Goal: Communication & Community: Share content

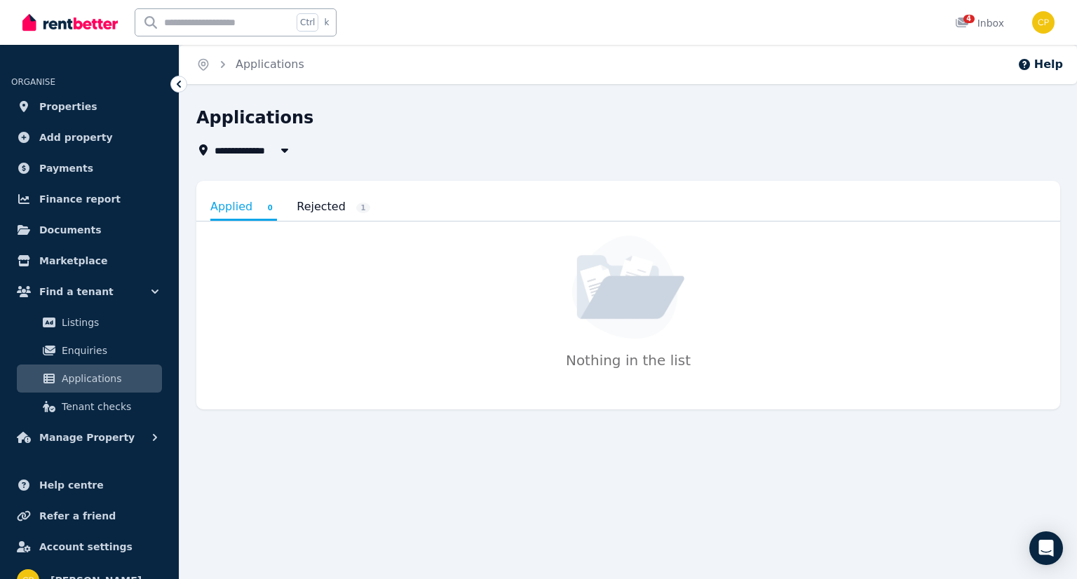
click at [319, 208] on link "Rejected 1" at bounding box center [333, 207] width 74 height 24
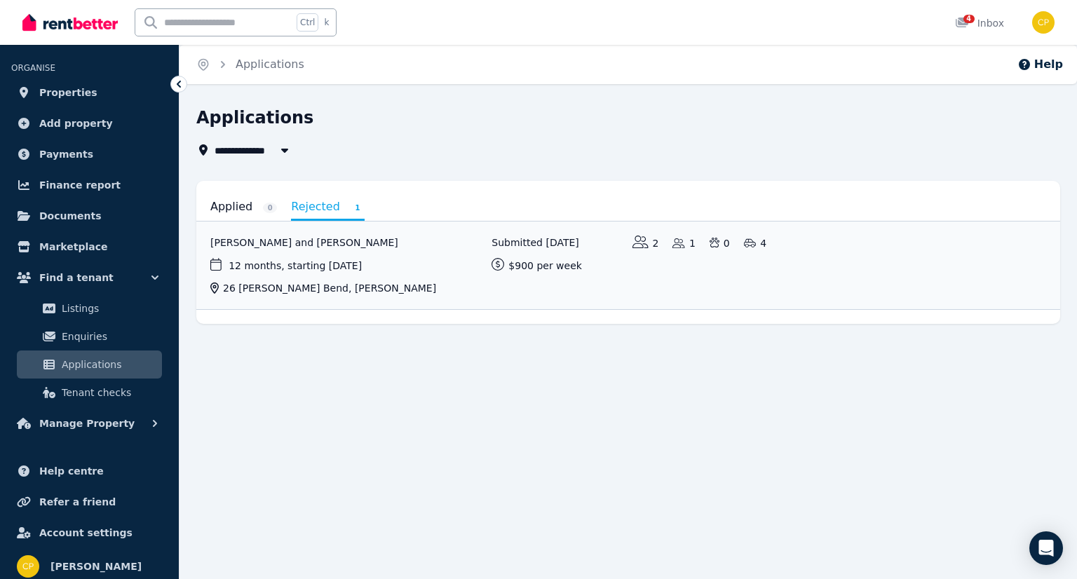
scroll to position [21, 0]
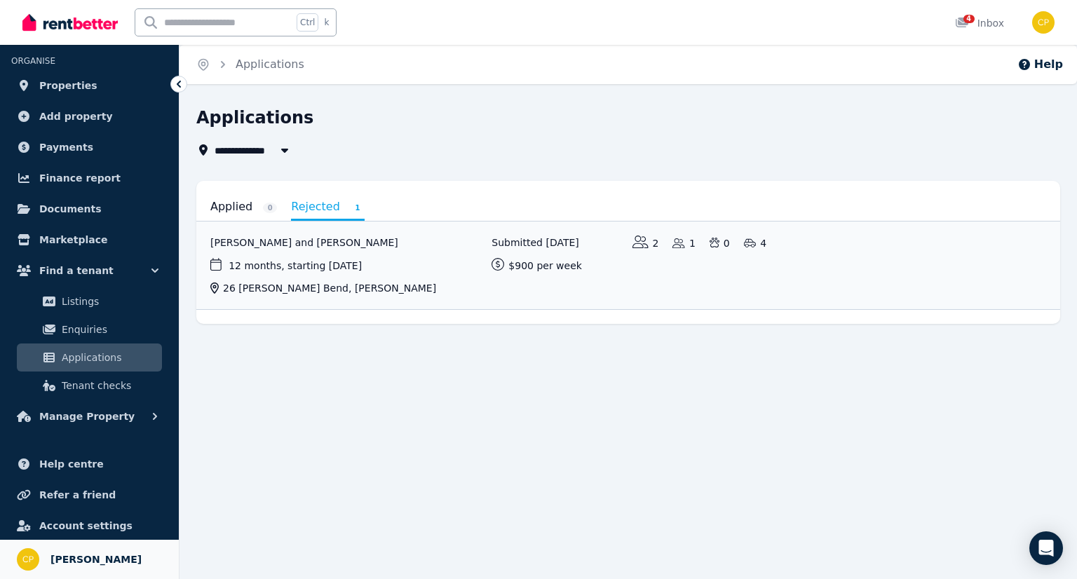
click at [109, 560] on span "[PERSON_NAME]" at bounding box center [95, 559] width 91 height 17
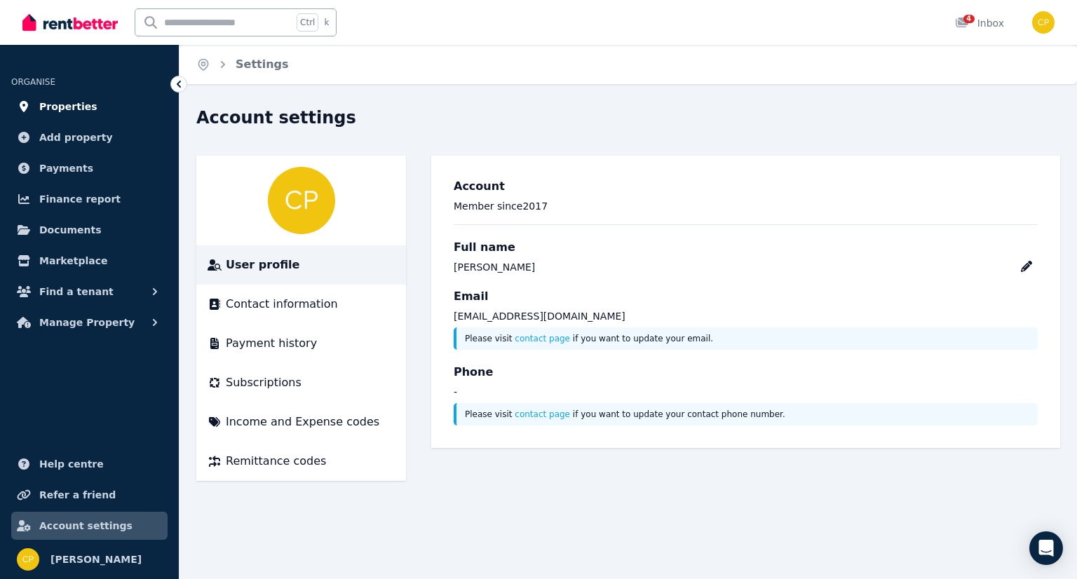
click at [66, 104] on span "Properties" at bounding box center [68, 106] width 58 height 17
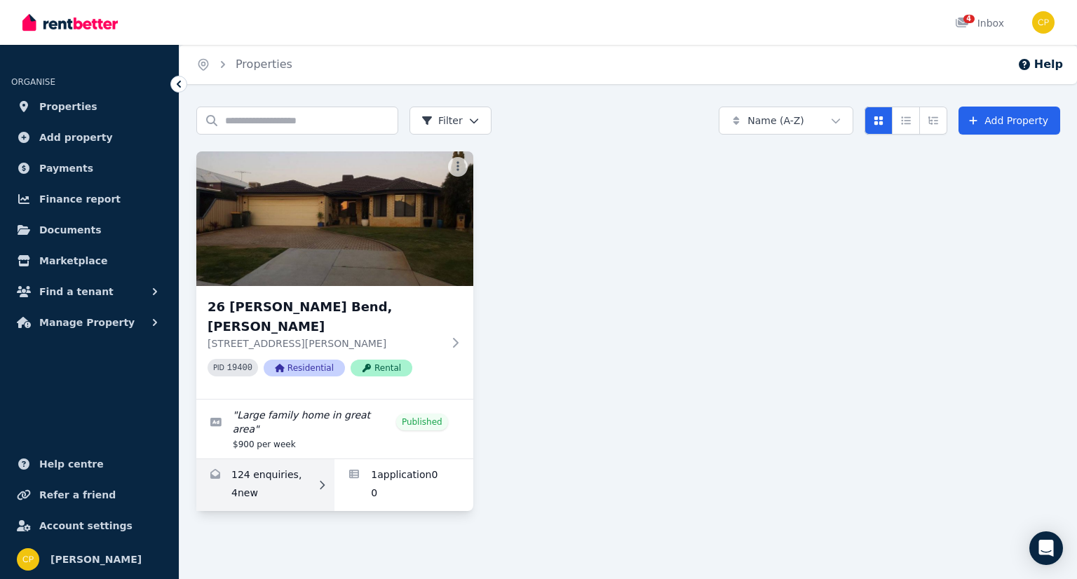
click at [251, 463] on link "Enquiries for 26 Hollins Bend, Madeley" at bounding box center [265, 485] width 138 height 52
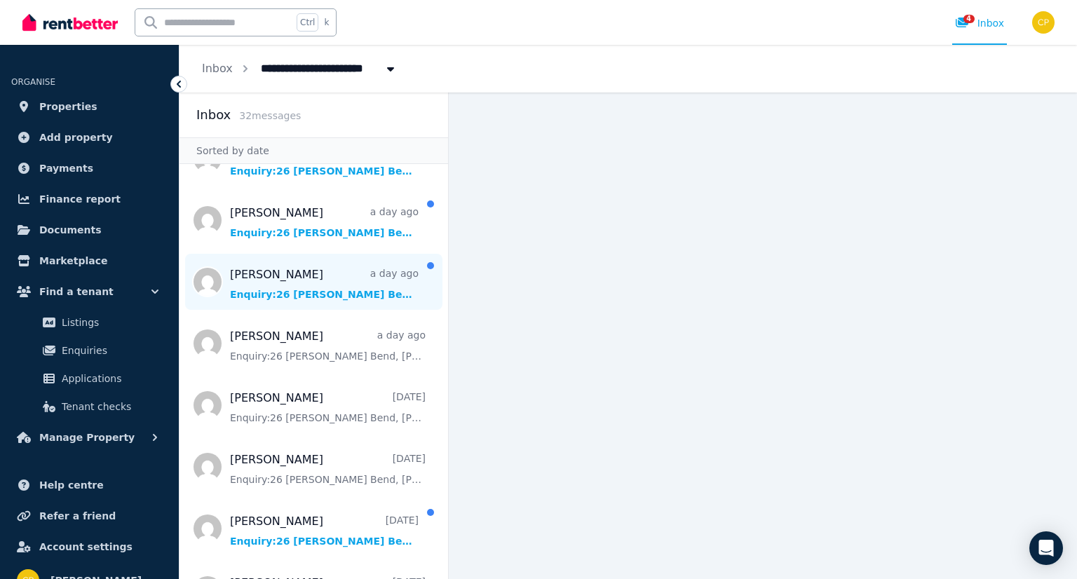
scroll to position [163, 0]
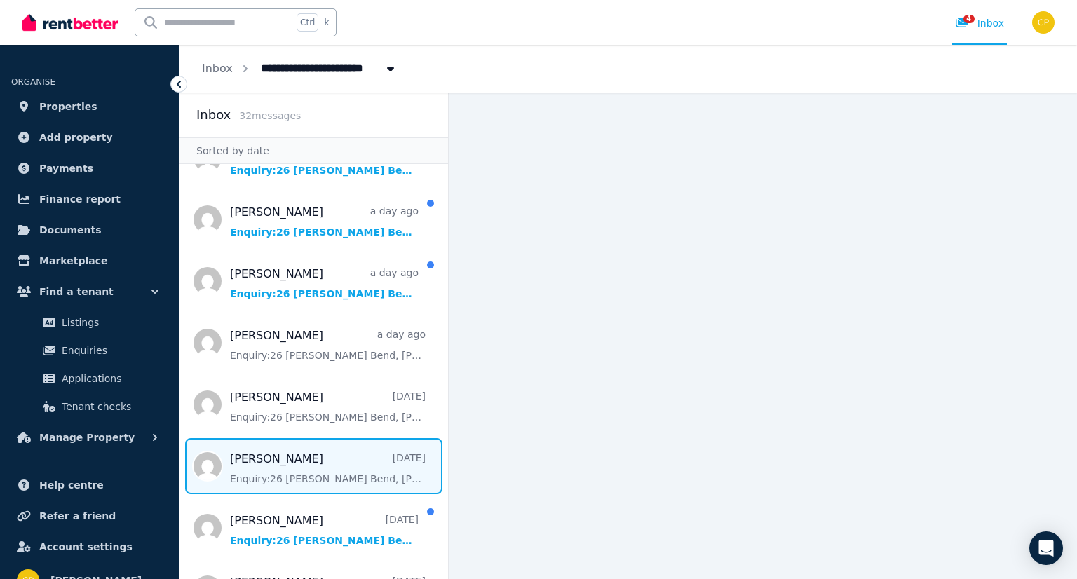
click at [355, 472] on span "Message list" at bounding box center [313, 466] width 268 height 56
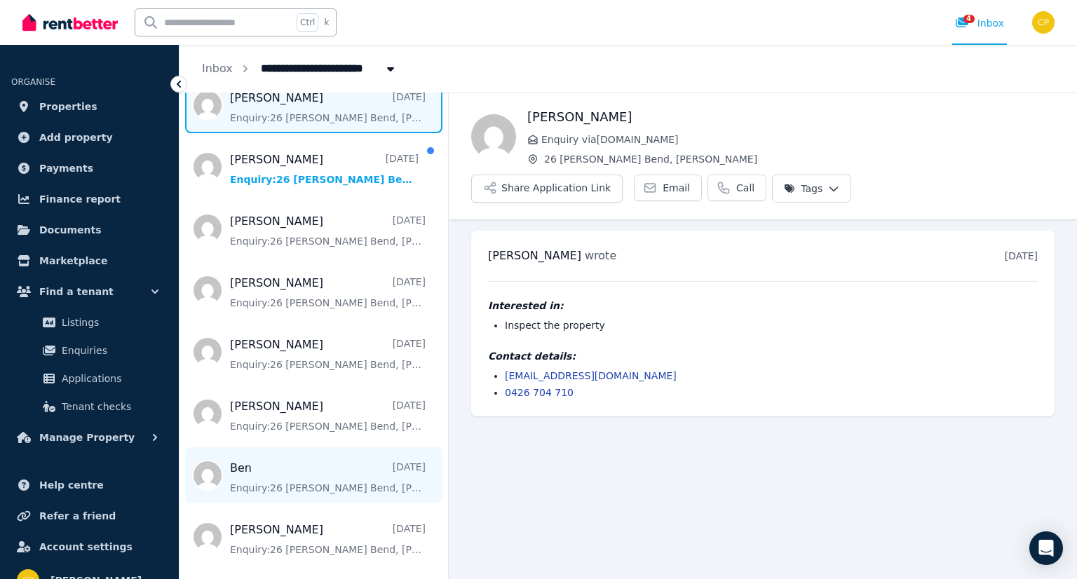
scroll to position [537, 0]
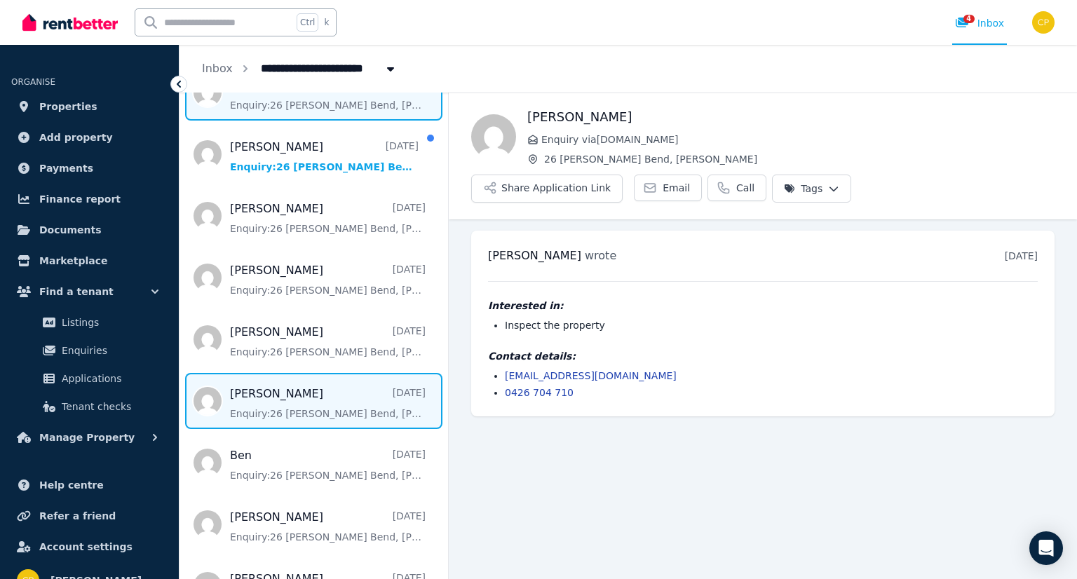
click at [304, 417] on span "Message list" at bounding box center [313, 401] width 268 height 56
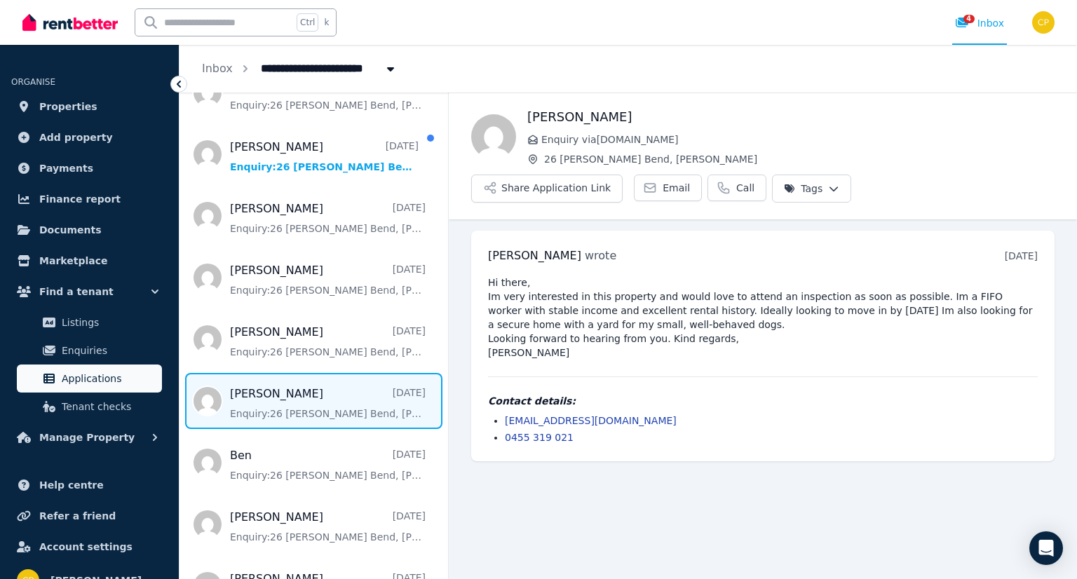
click at [73, 372] on span "Applications" at bounding box center [109, 378] width 95 height 17
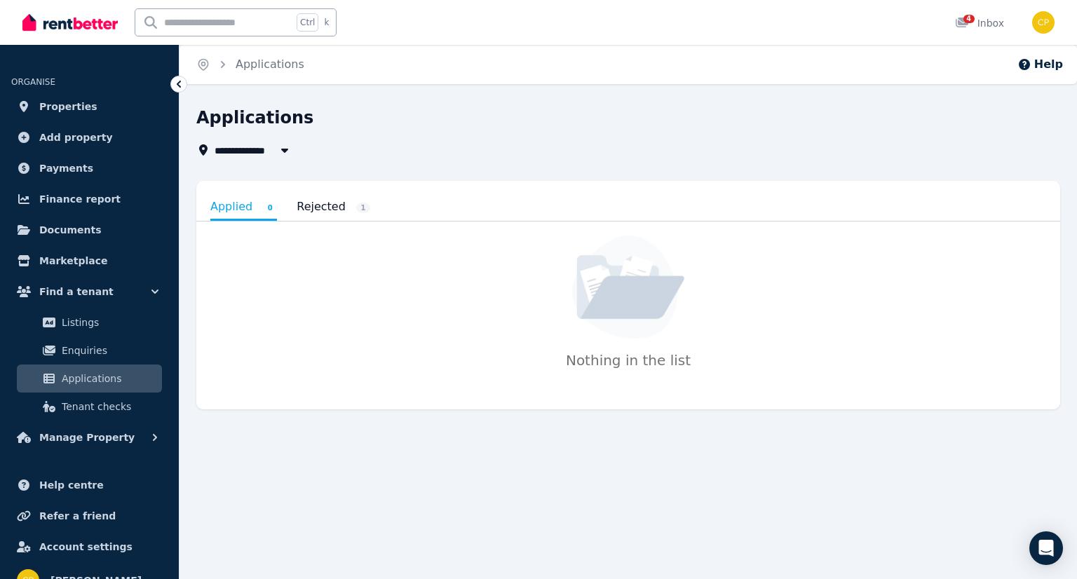
click at [271, 154] on span "All Properties" at bounding box center [259, 150] width 90 height 17
type input "**********"
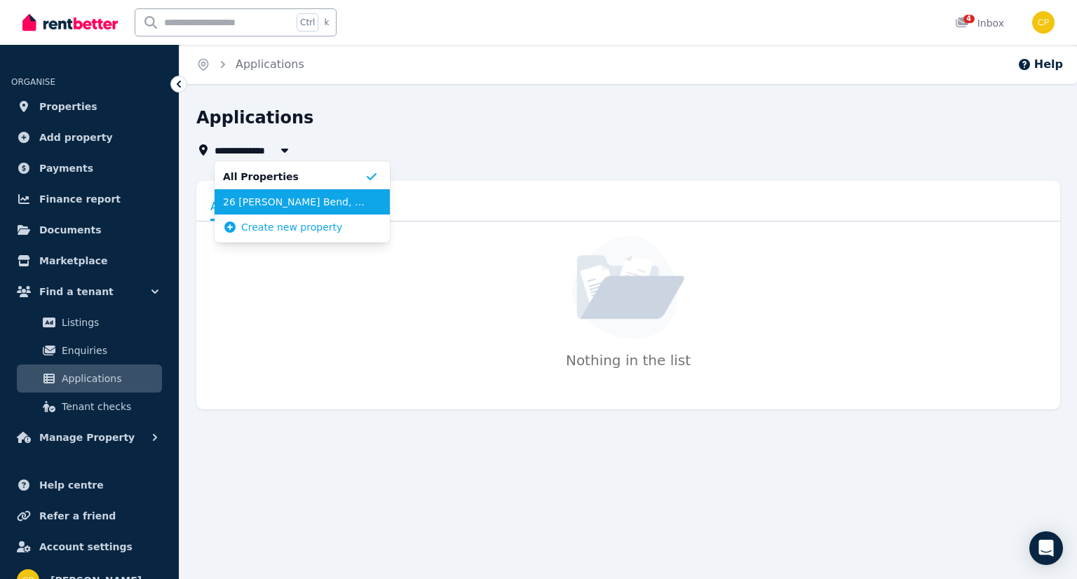
click at [262, 202] on span "26 [PERSON_NAME] Bend, [PERSON_NAME]" at bounding box center [294, 202] width 142 height 14
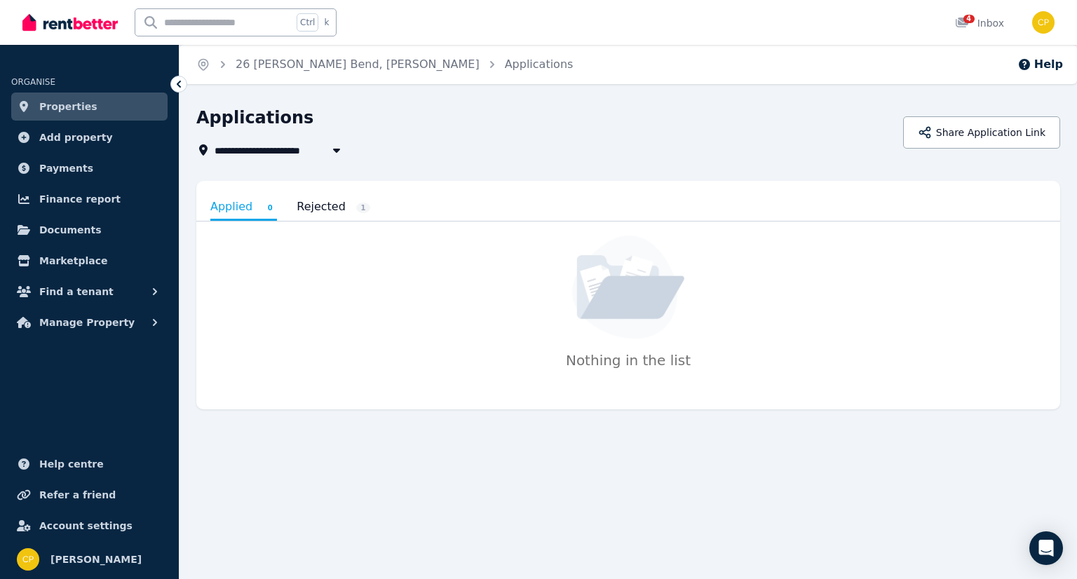
click at [323, 207] on link "Rejected 1" at bounding box center [333, 207] width 74 height 24
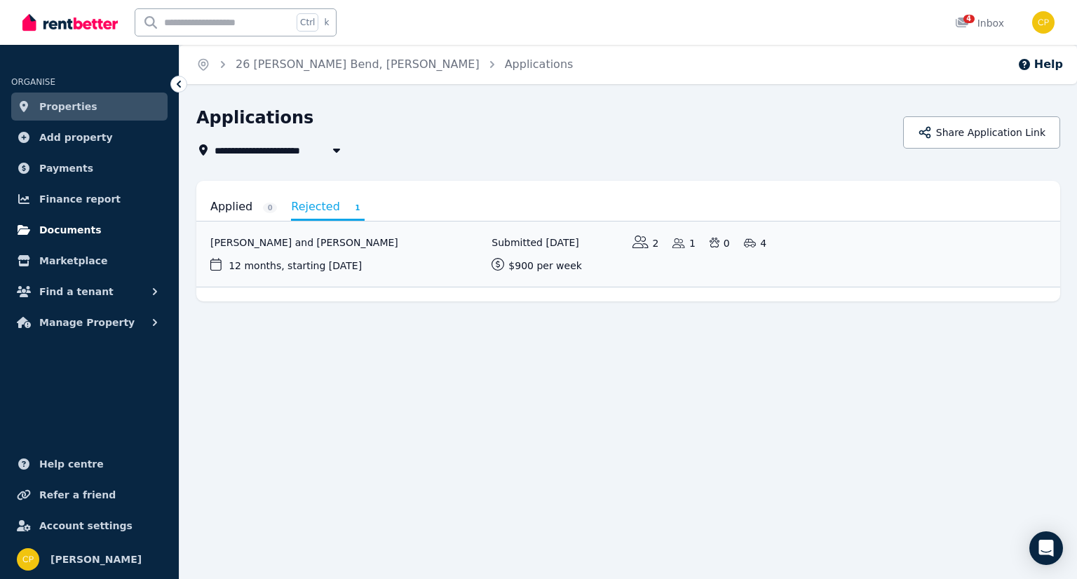
click at [74, 236] on span "Documents" at bounding box center [70, 229] width 62 height 17
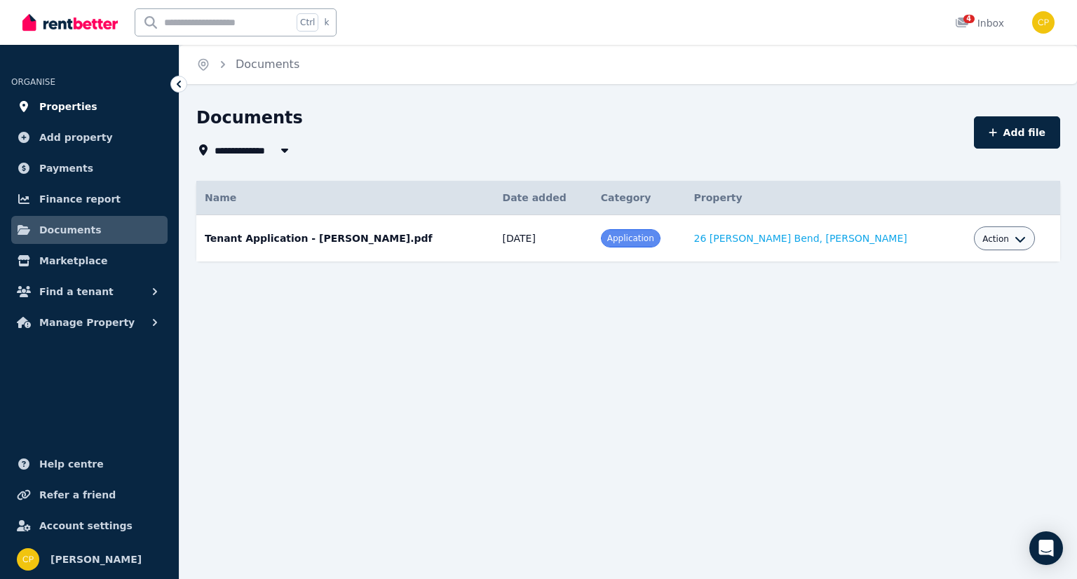
click at [88, 110] on link "Properties" at bounding box center [89, 107] width 156 height 28
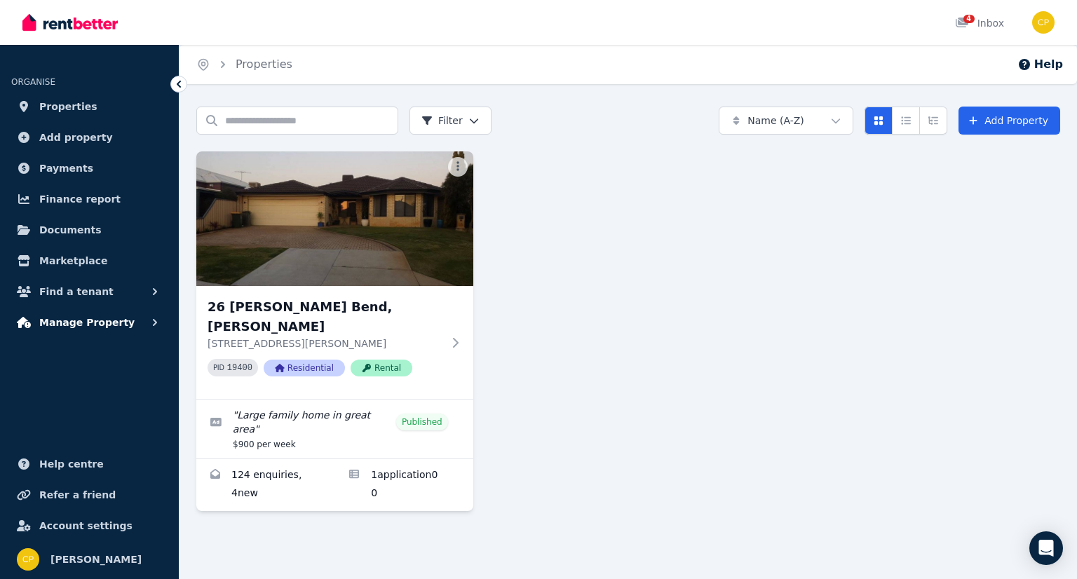
click at [72, 323] on span "Manage Property" at bounding box center [86, 322] width 95 height 17
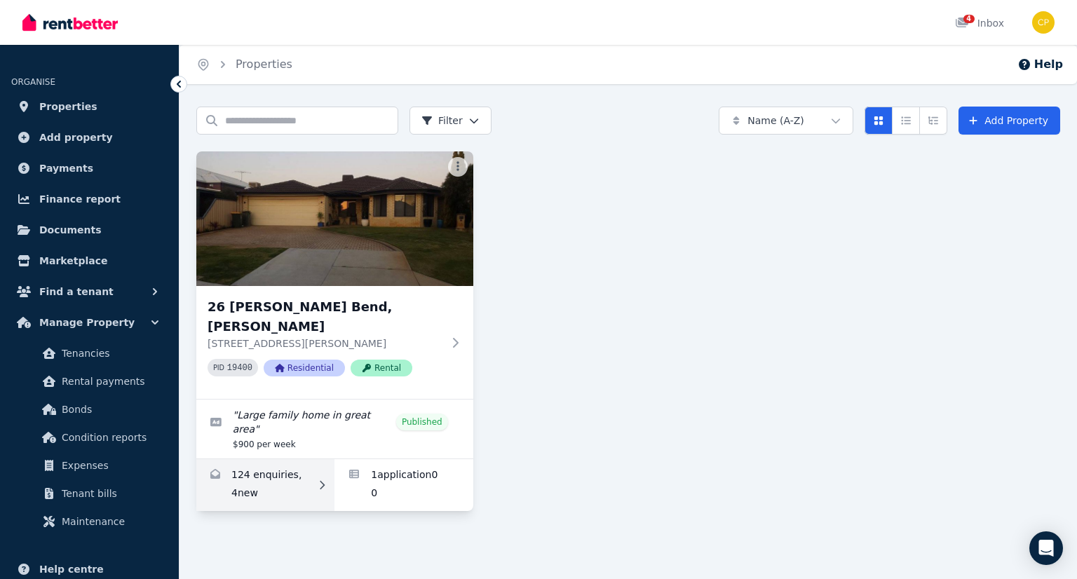
click at [268, 459] on link "Enquiries for 26 Hollins Bend, Madeley" at bounding box center [265, 485] width 138 height 52
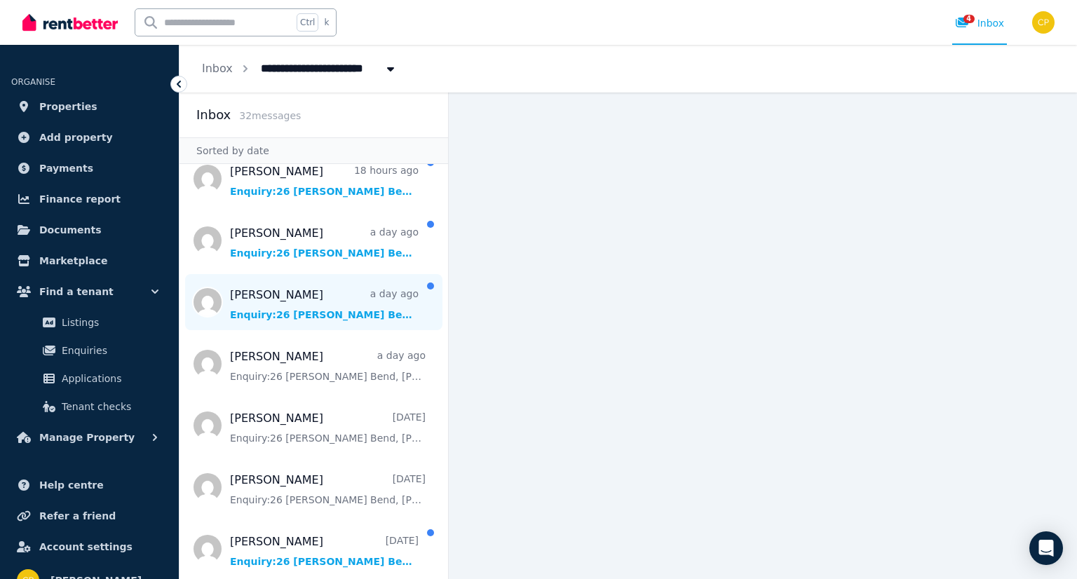
scroll to position [186, 0]
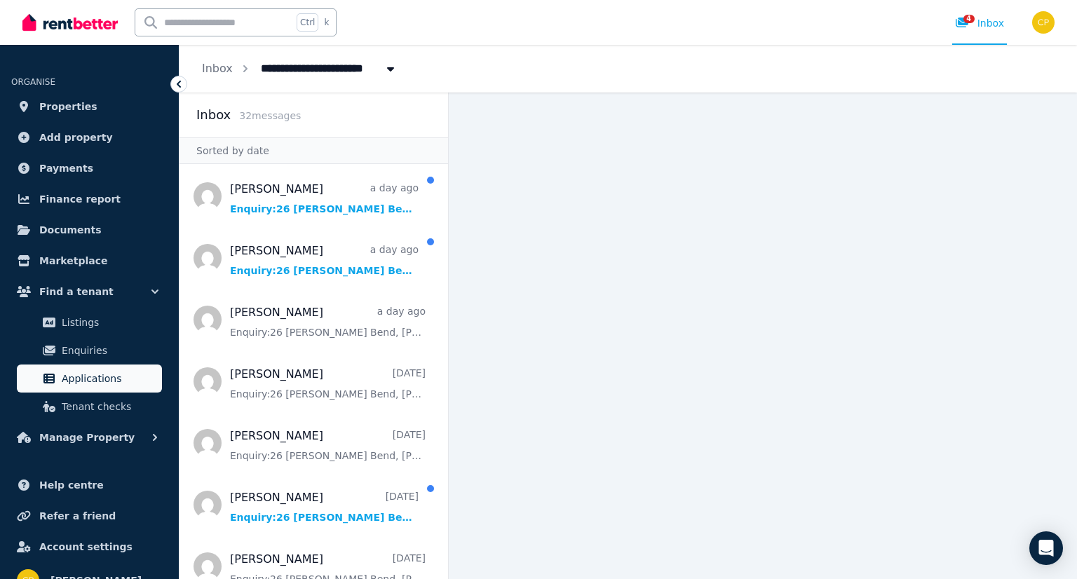
click at [110, 374] on span "Applications" at bounding box center [109, 378] width 95 height 17
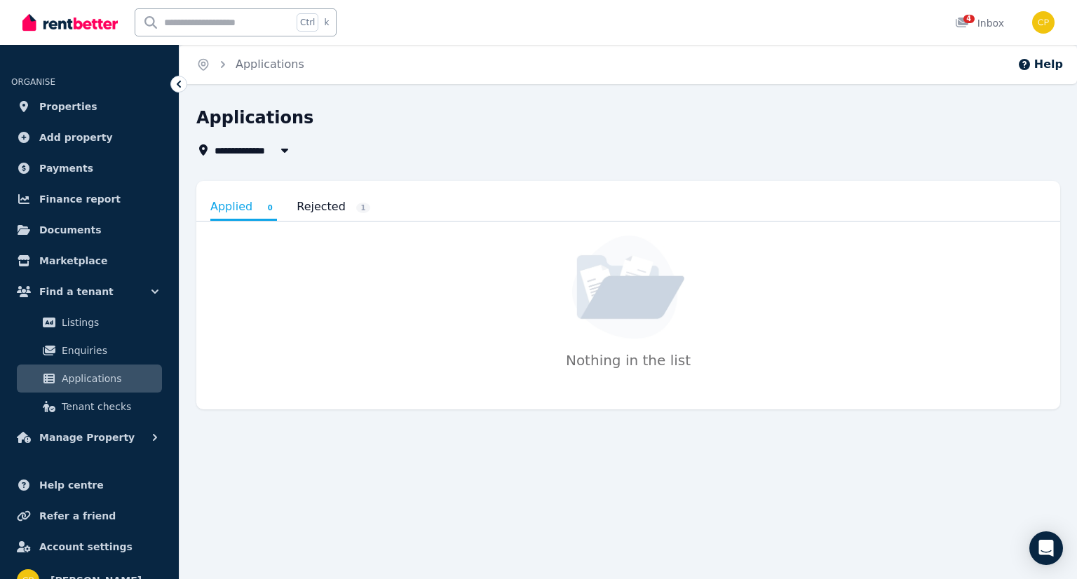
click at [257, 149] on span "All Properties" at bounding box center [259, 150] width 90 height 17
type input "**********"
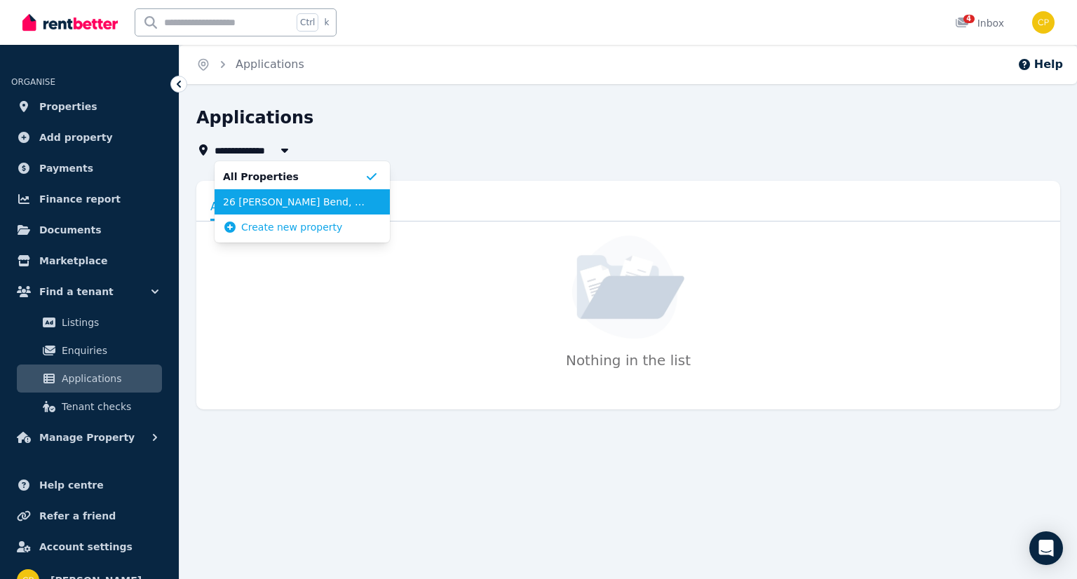
click at [276, 204] on span "26 [PERSON_NAME] Bend, [PERSON_NAME]" at bounding box center [294, 202] width 142 height 14
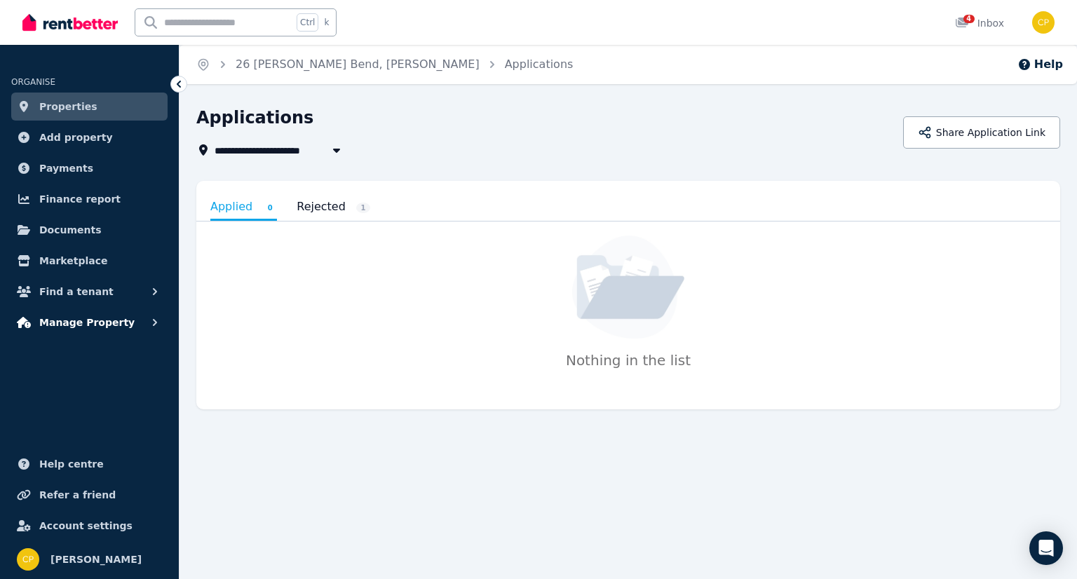
click at [151, 329] on icon "button" at bounding box center [155, 322] width 14 height 14
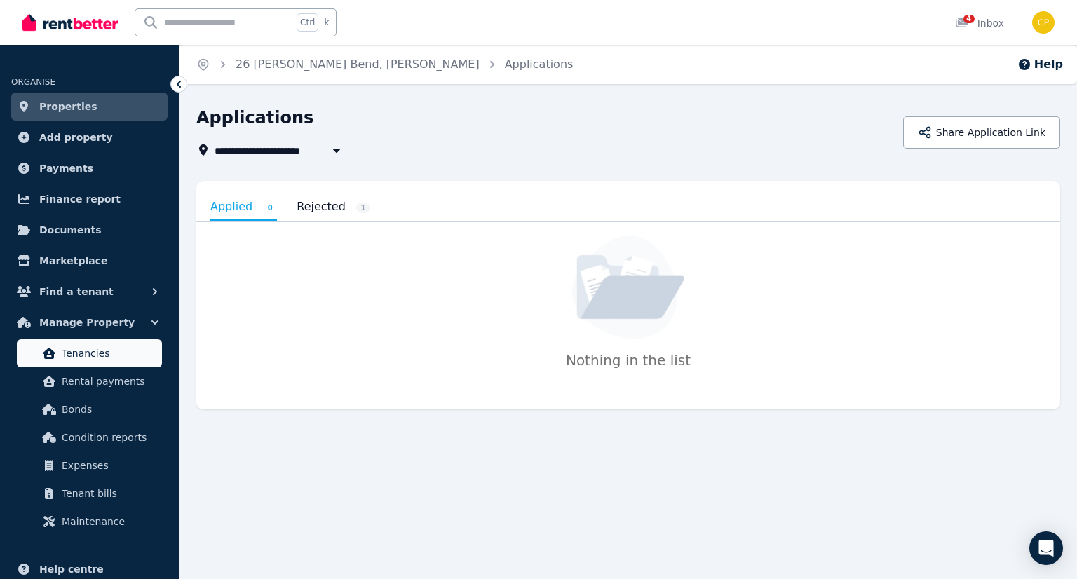
click at [121, 358] on span "Tenancies" at bounding box center [109, 353] width 95 height 17
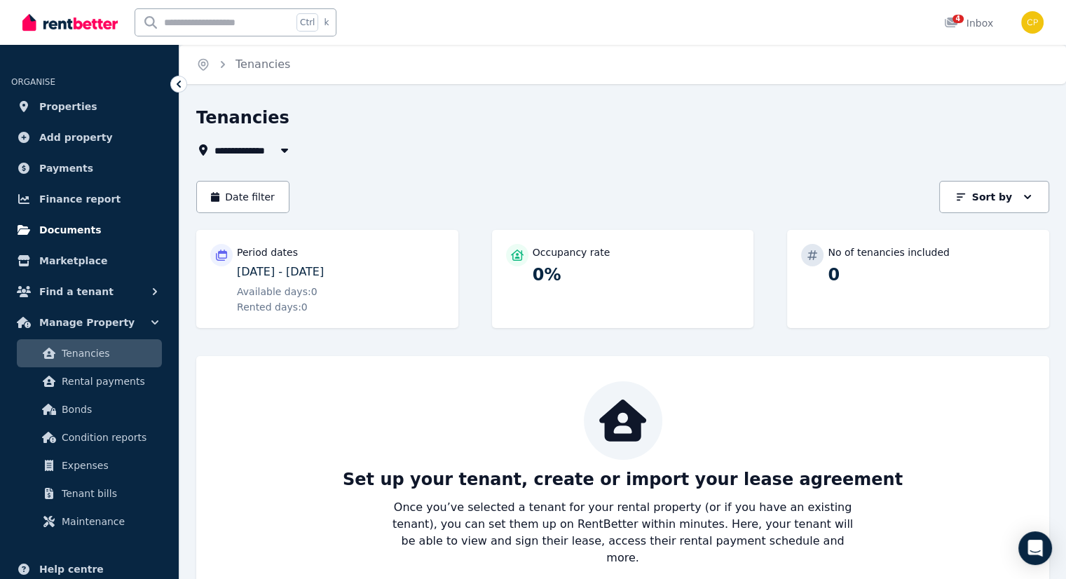
click at [81, 228] on span "Documents" at bounding box center [70, 229] width 62 height 17
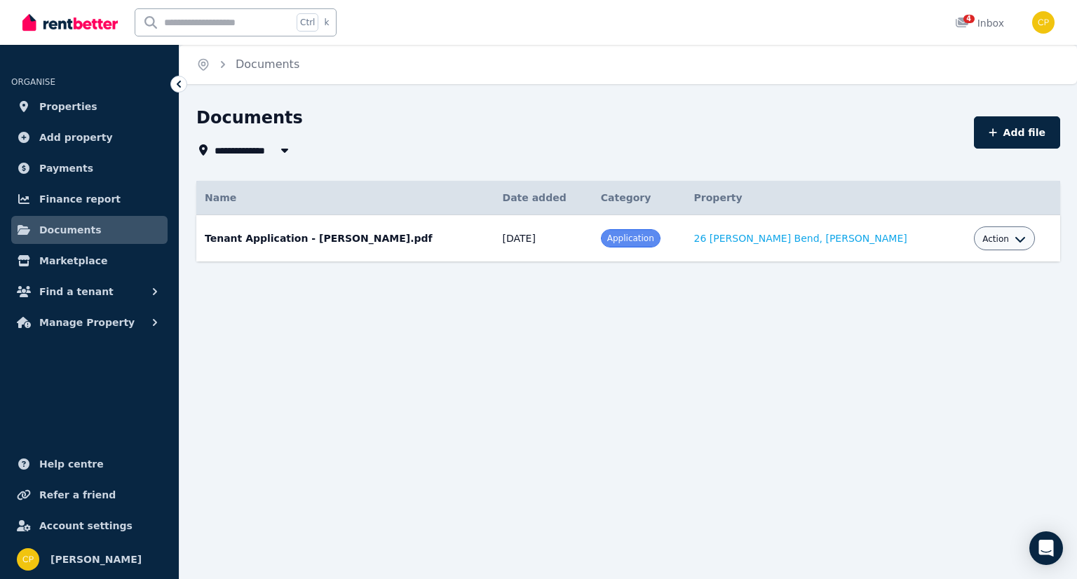
click at [982, 235] on span "Action" at bounding box center [995, 238] width 27 height 11
click at [901, 295] on link "View" at bounding box center [961, 295] width 135 height 25
click at [969, 20] on span "4" at bounding box center [968, 19] width 11 height 8
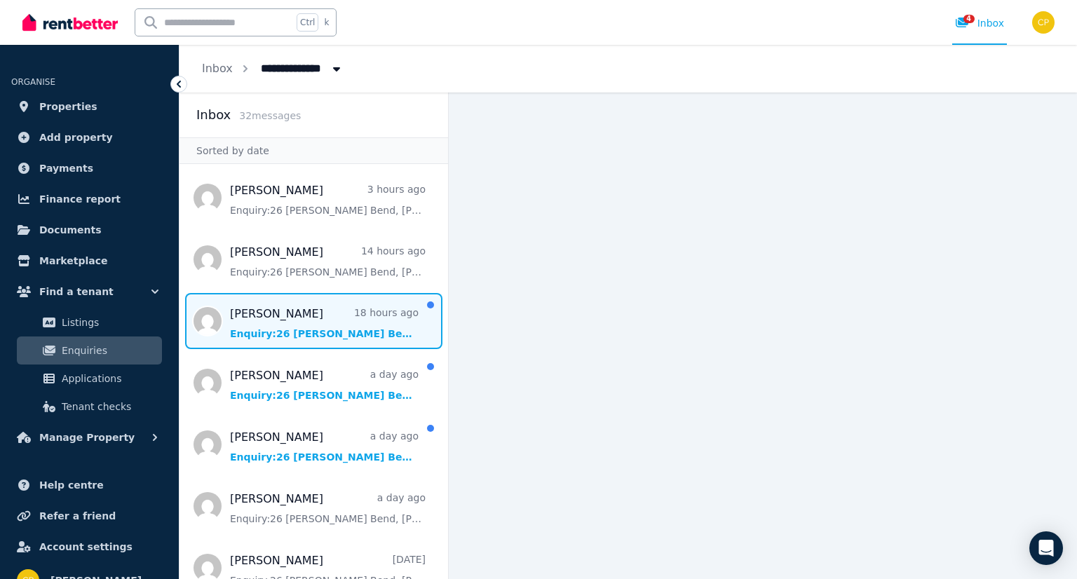
click at [315, 329] on span "Message list" at bounding box center [313, 321] width 268 height 56
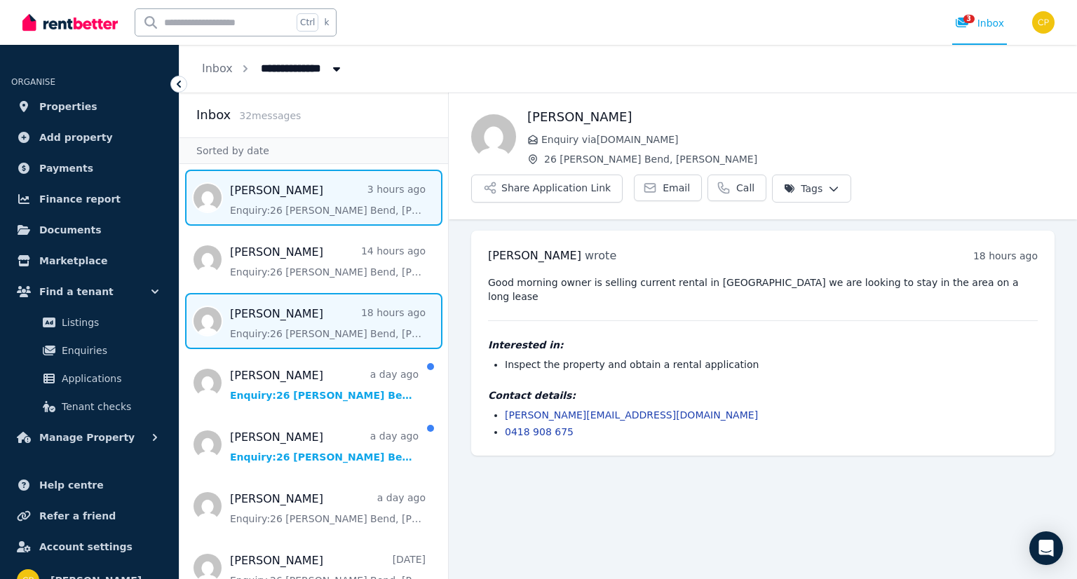
click at [285, 207] on span "Message list" at bounding box center [313, 198] width 268 height 56
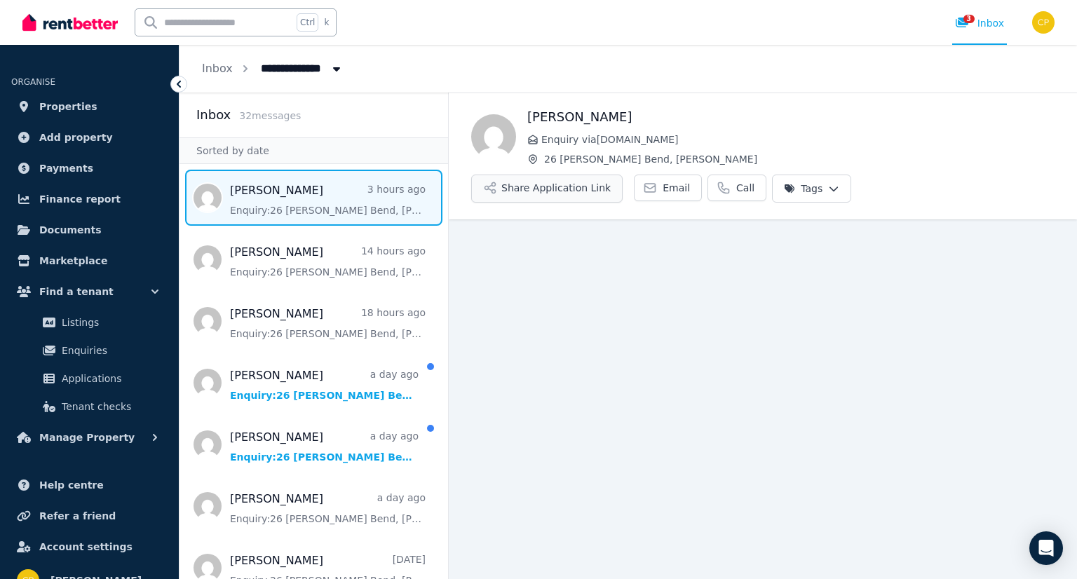
click at [622, 175] on button "Share Application Link" at bounding box center [546, 189] width 151 height 28
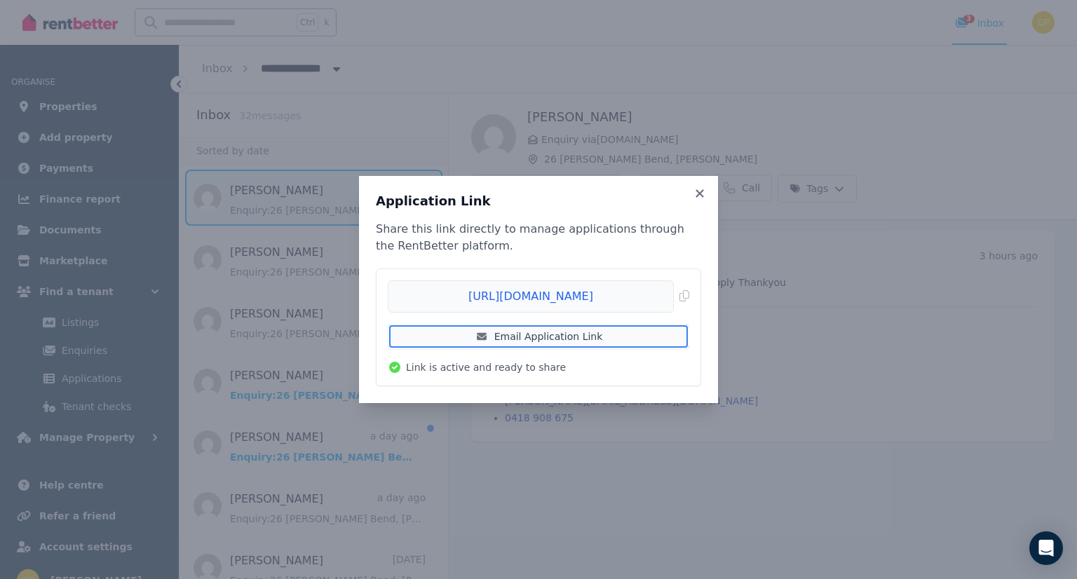
click at [559, 334] on link "Email Application Link" at bounding box center [538, 336] width 301 height 25
click at [595, 337] on link "Email Application Link" at bounding box center [538, 336] width 301 height 25
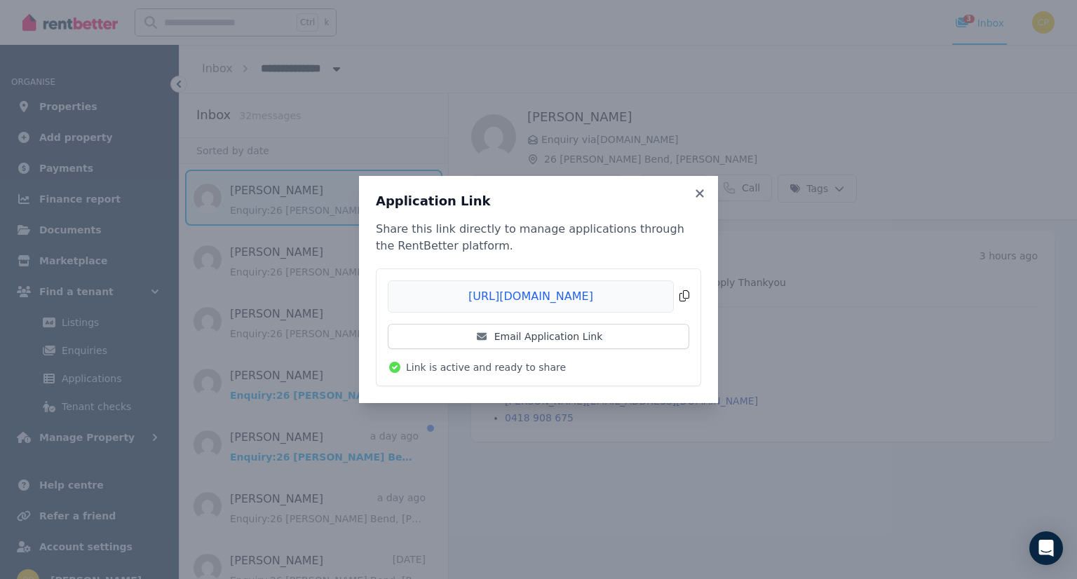
click at [687, 298] on span "Copied!" at bounding box center [538, 296] width 301 height 32
click at [701, 193] on icon at bounding box center [699, 193] width 14 height 13
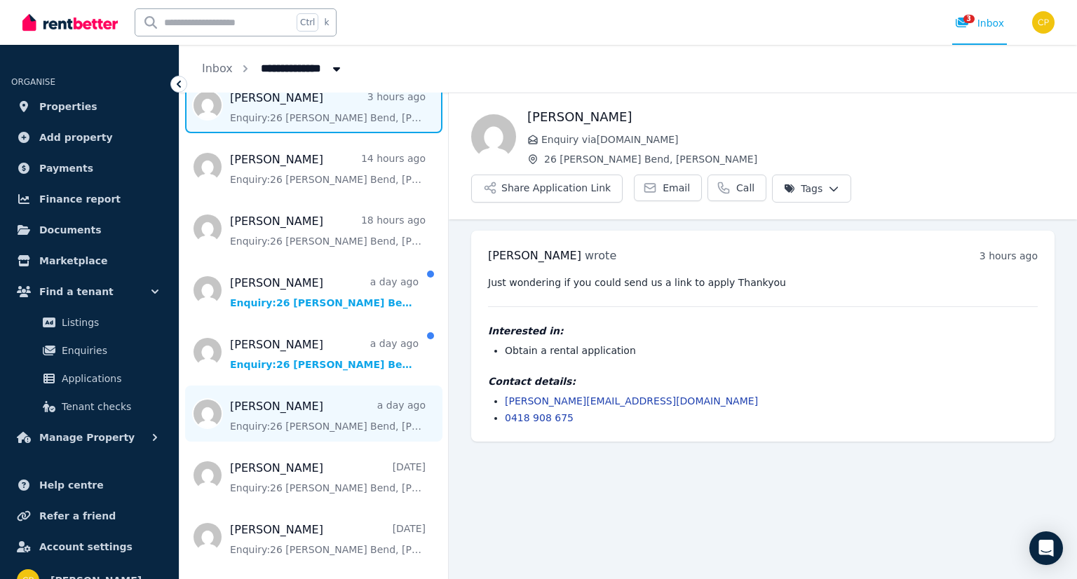
scroll to position [93, 0]
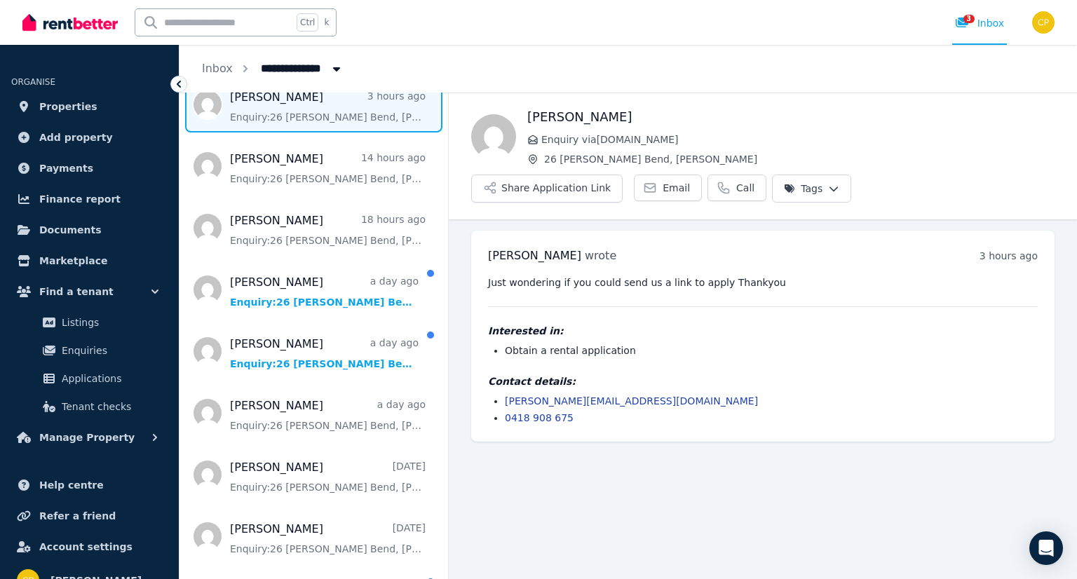
click at [575, 395] on link "[PERSON_NAME][EMAIL_ADDRESS][DOMAIN_NAME]" at bounding box center [631, 400] width 253 height 11
click at [556, 395] on link "[PERSON_NAME][EMAIL_ADDRESS][DOMAIN_NAME]" at bounding box center [631, 400] width 253 height 11
